Goal: Task Accomplishment & Management: Use online tool/utility

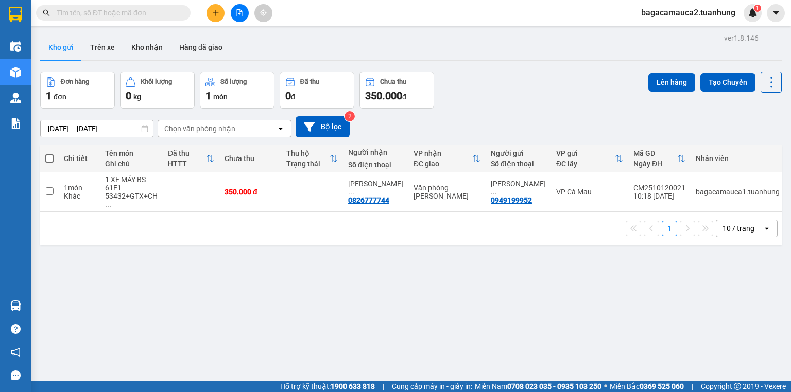
click at [102, 15] on input "text" at bounding box center [117, 12] width 121 height 11
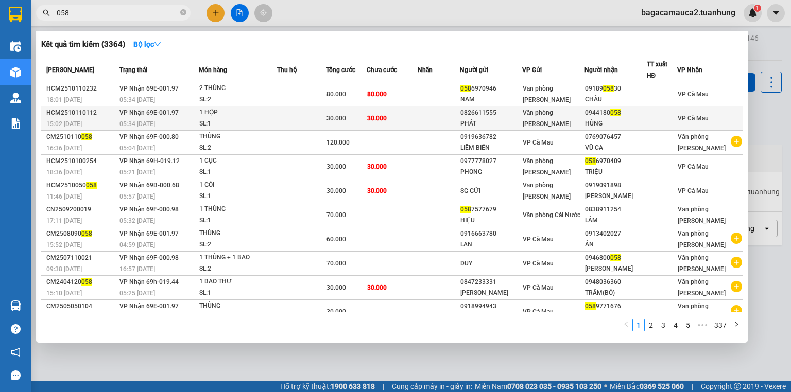
type input "058"
click at [417, 119] on td "30.000" at bounding box center [392, 119] width 51 height 24
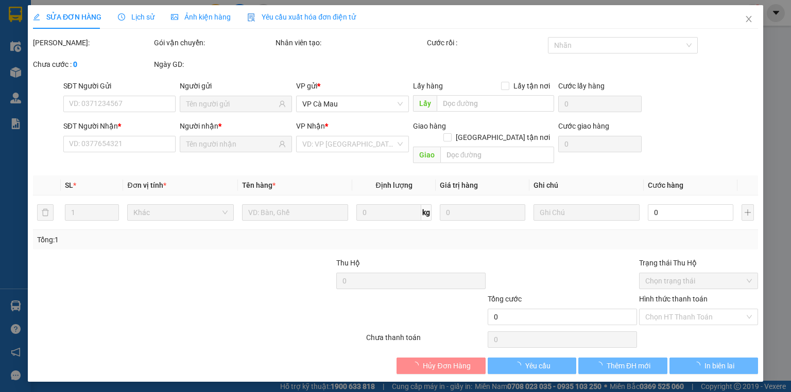
type input "0826611555"
type input "PHÁT"
type input "0944180058"
type input "HÙNG"
type input "30.000"
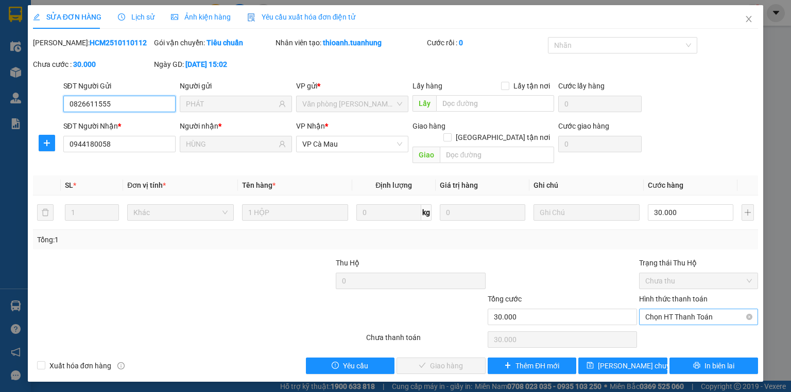
click at [689, 309] on span "Chọn HT Thanh Toán" at bounding box center [698, 316] width 107 height 15
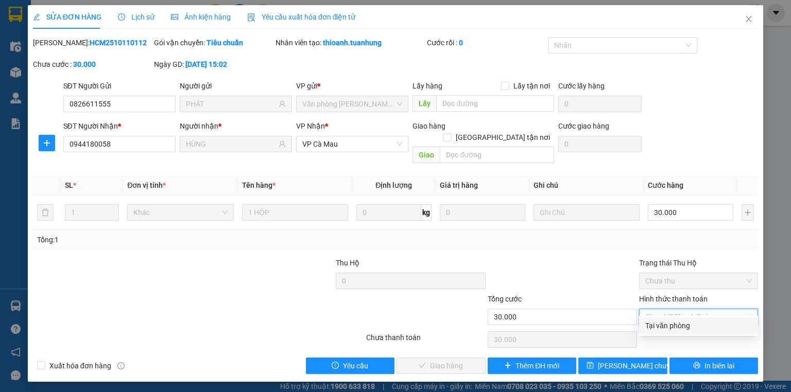
click at [692, 329] on div "Tại văn phòng" at bounding box center [698, 325] width 107 height 11
type input "0"
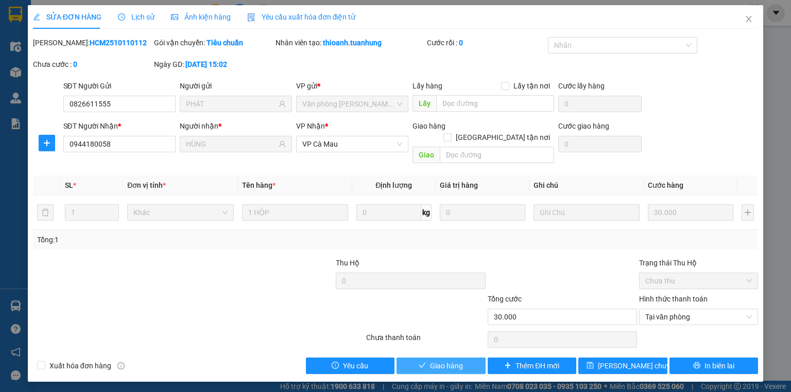
click at [448, 360] on span "Giao hàng" at bounding box center [446, 365] width 33 height 11
